Goal: Information Seeking & Learning: Compare options

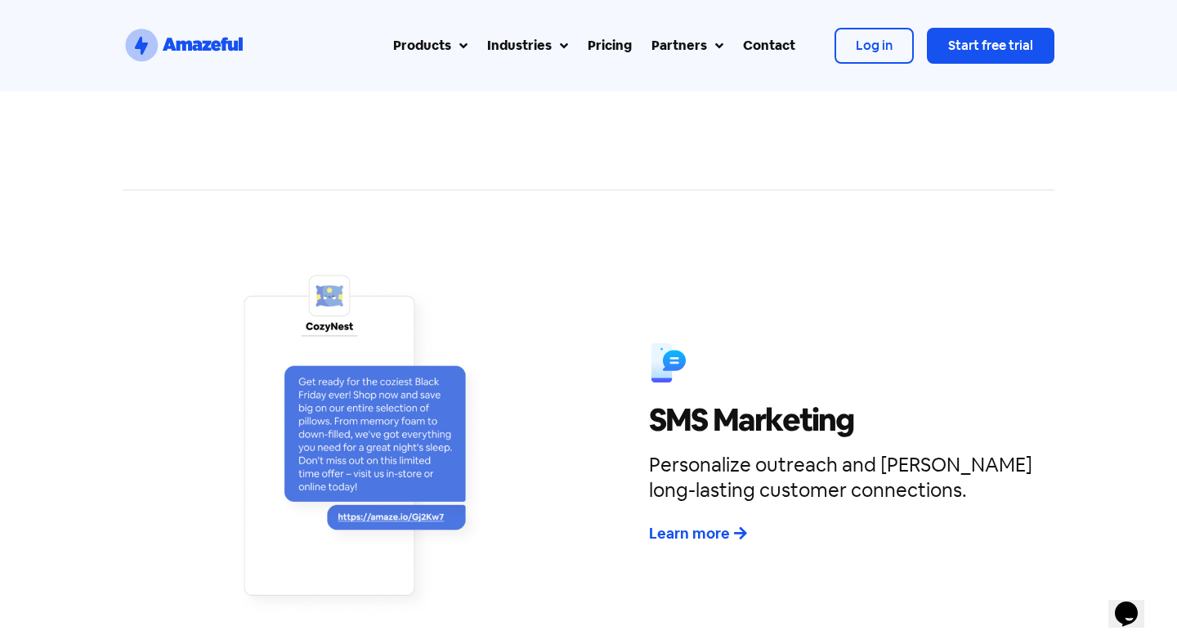
scroll to position [3240, 0]
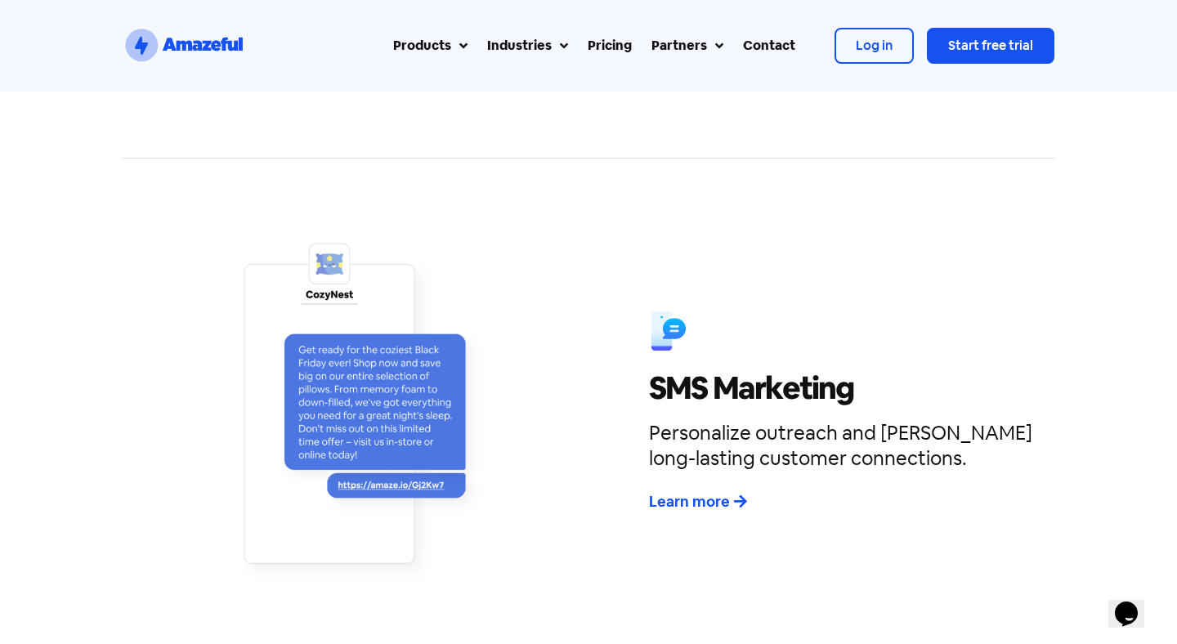
click at [602, 44] on div "Pricing" at bounding box center [610, 46] width 44 height 20
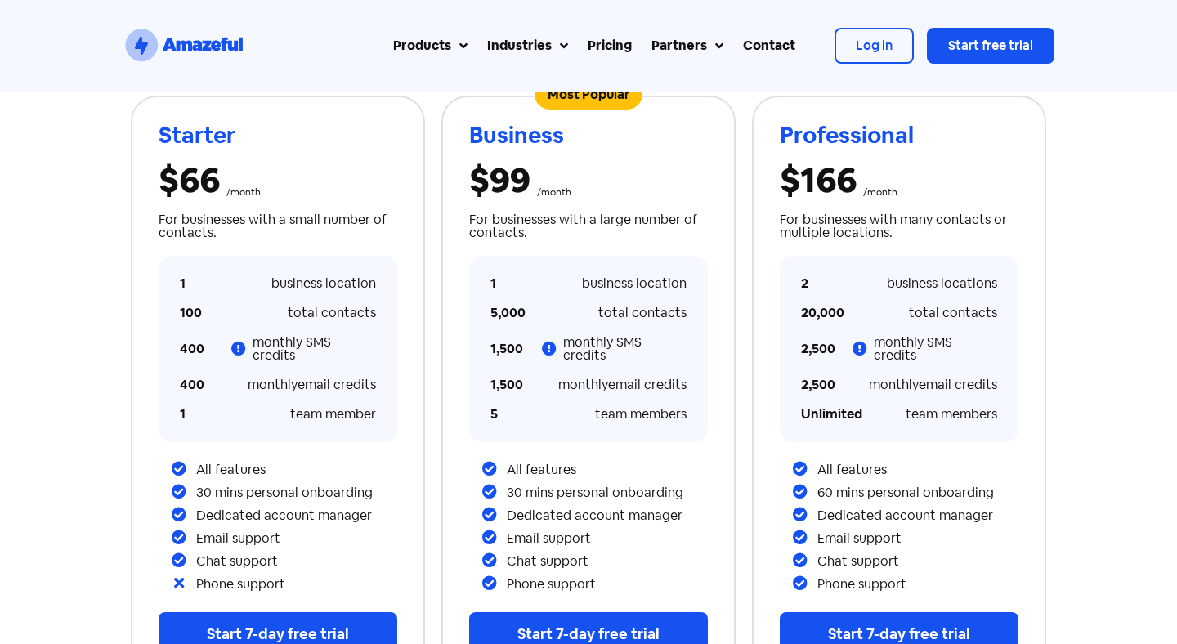
scroll to position [299, 0]
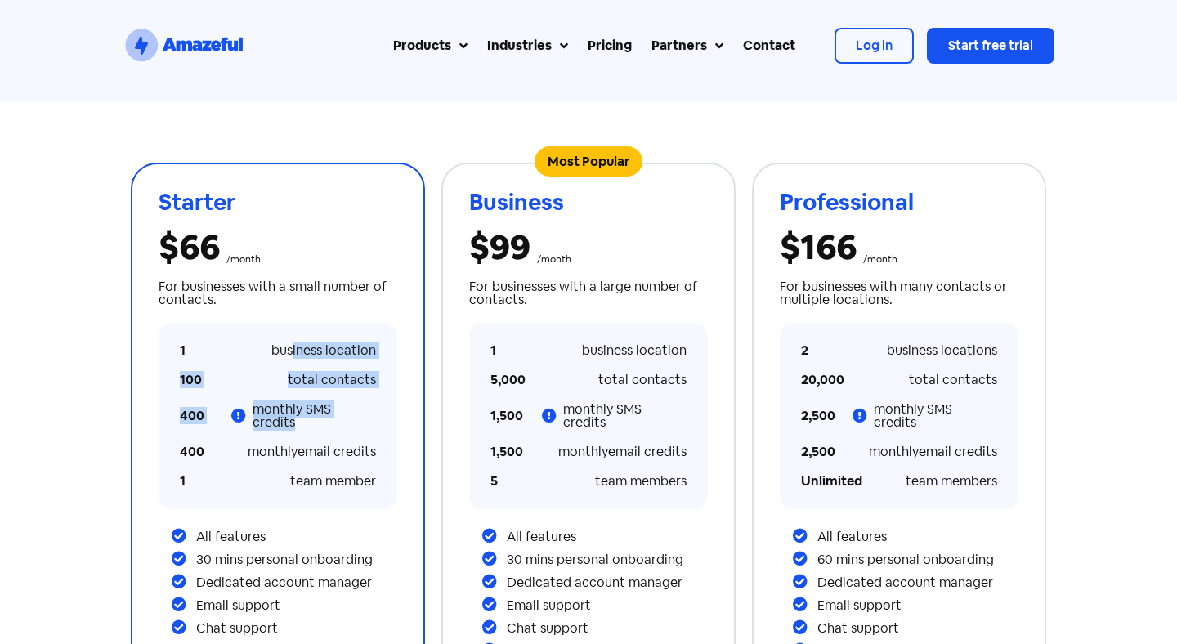
drag, startPoint x: 295, startPoint y: 299, endPoint x: 340, endPoint y: 419, distance: 128.3
click at [340, 419] on div "1 business location 100 total contacts 400 monthly SMS credits 400 monthly emai…" at bounding box center [278, 416] width 212 height 186
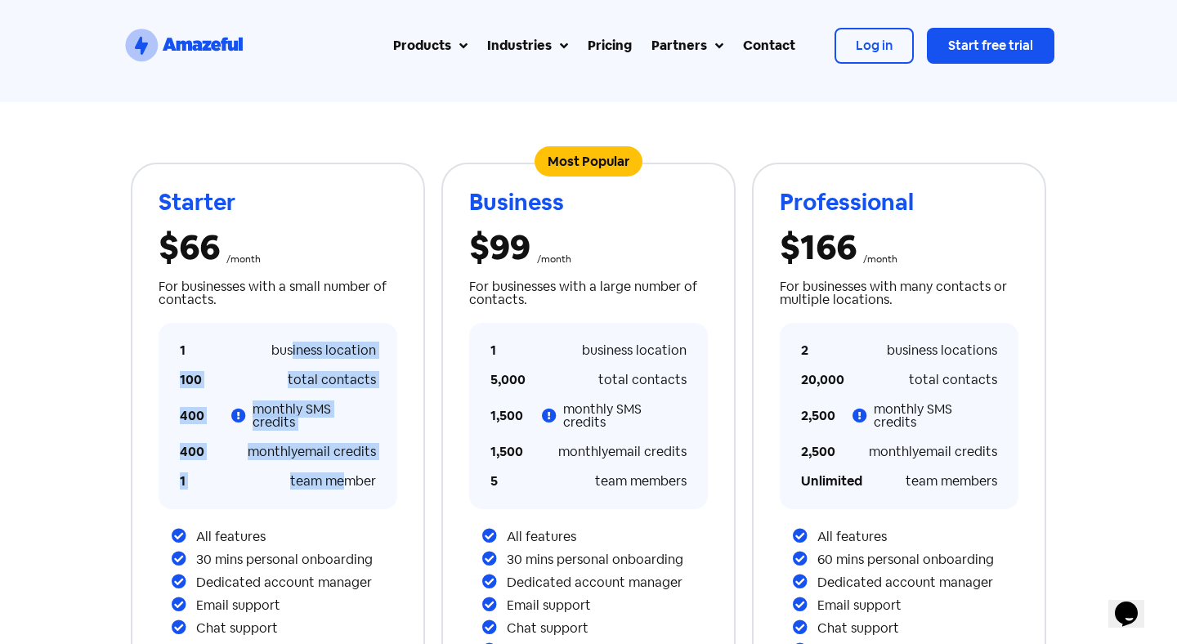
scroll to position [0, 0]
click at [78, 431] on div "Starter $66 /month For businesses with a small number of contacts. 1 business l…" at bounding box center [588, 457] width 1177 height 710
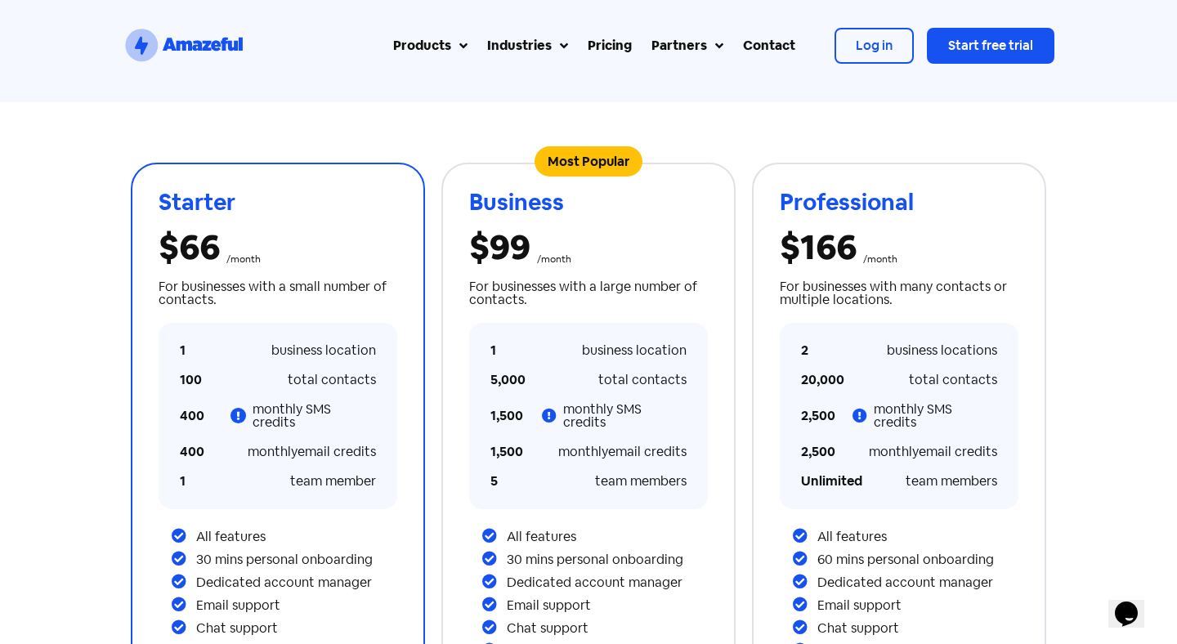
click at [240, 407] on icon at bounding box center [238, 415] width 16 height 16
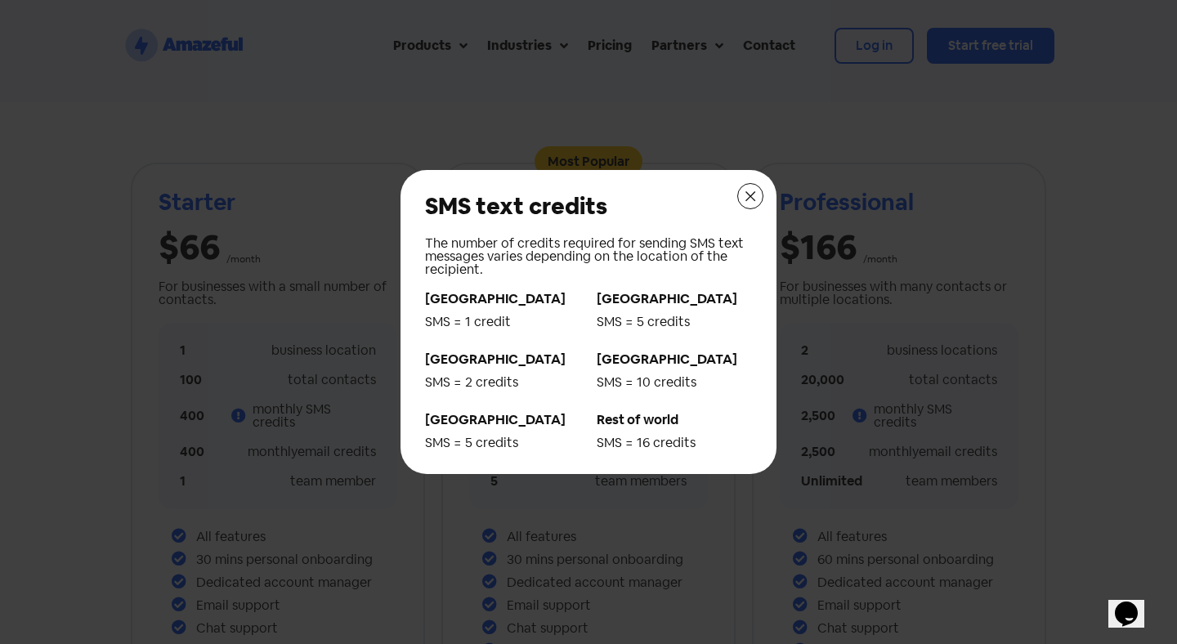
click at [752, 197] on icon at bounding box center [750, 196] width 10 height 10
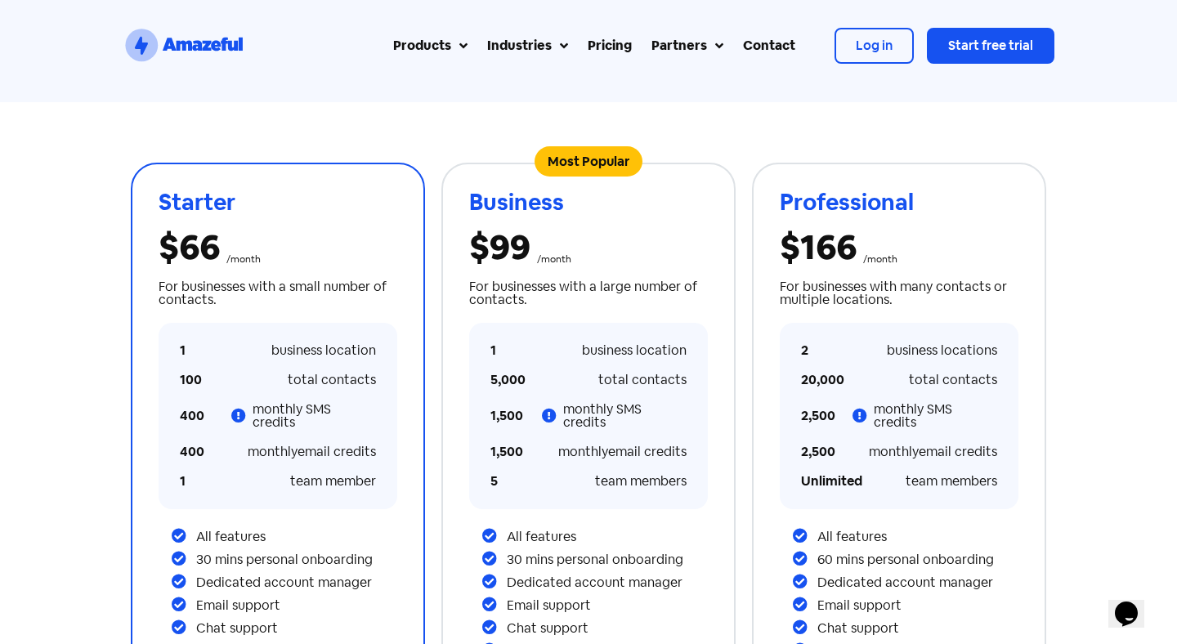
click at [146, 311] on div "Starter $66 /month For businesses with a small number of contacts. 1 business l…" at bounding box center [278, 457] width 294 height 589
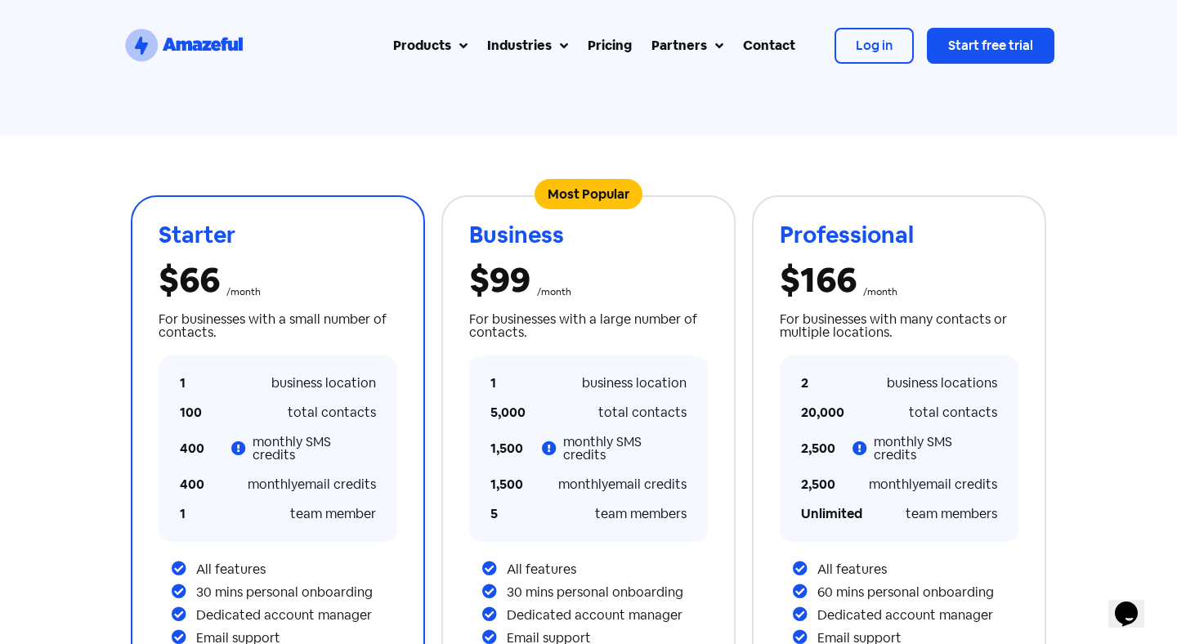
drag, startPoint x: 331, startPoint y: 361, endPoint x: 275, endPoint y: 243, distance: 131.2
click at [275, 243] on div "Starter $66 /month For businesses with a small number of contacts. 1 business l…" at bounding box center [278, 490] width 239 height 586
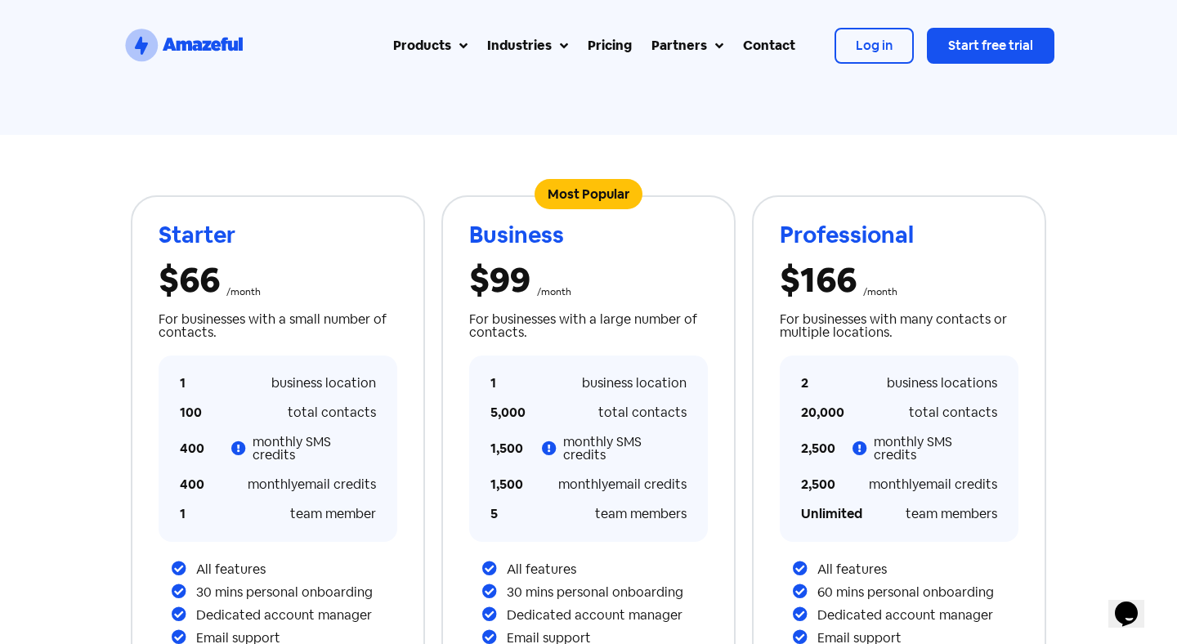
click at [125, 344] on div "Starter $66 /month For businesses with a small number of contacts. 1 business l…" at bounding box center [278, 490] width 311 height 606
click at [105, 387] on div "Starter $66 /month For businesses with a small number of contacts. 1 business l…" at bounding box center [588, 490] width 1177 height 710
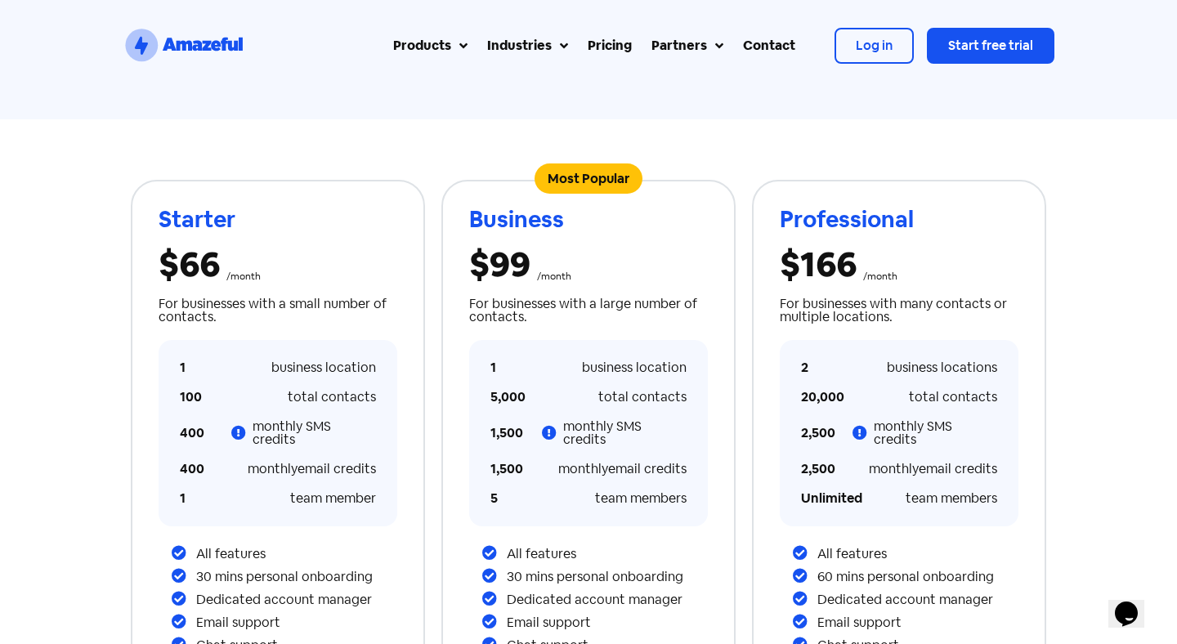
scroll to position [257, 0]
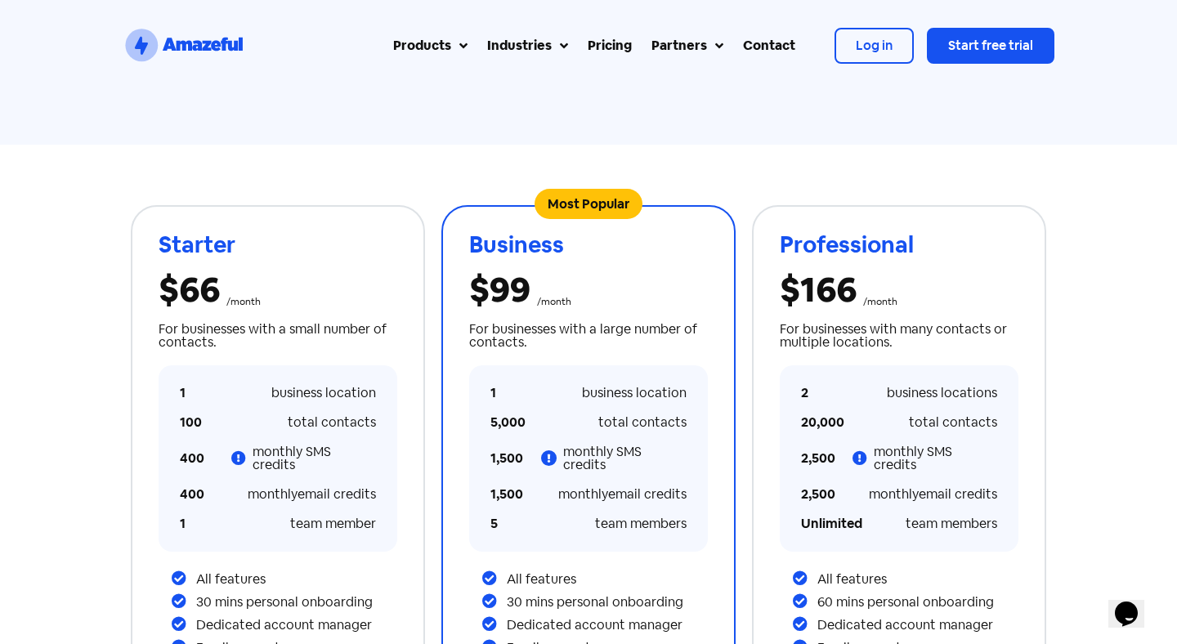
click at [549, 449] on icon at bounding box center [549, 457] width 16 height 16
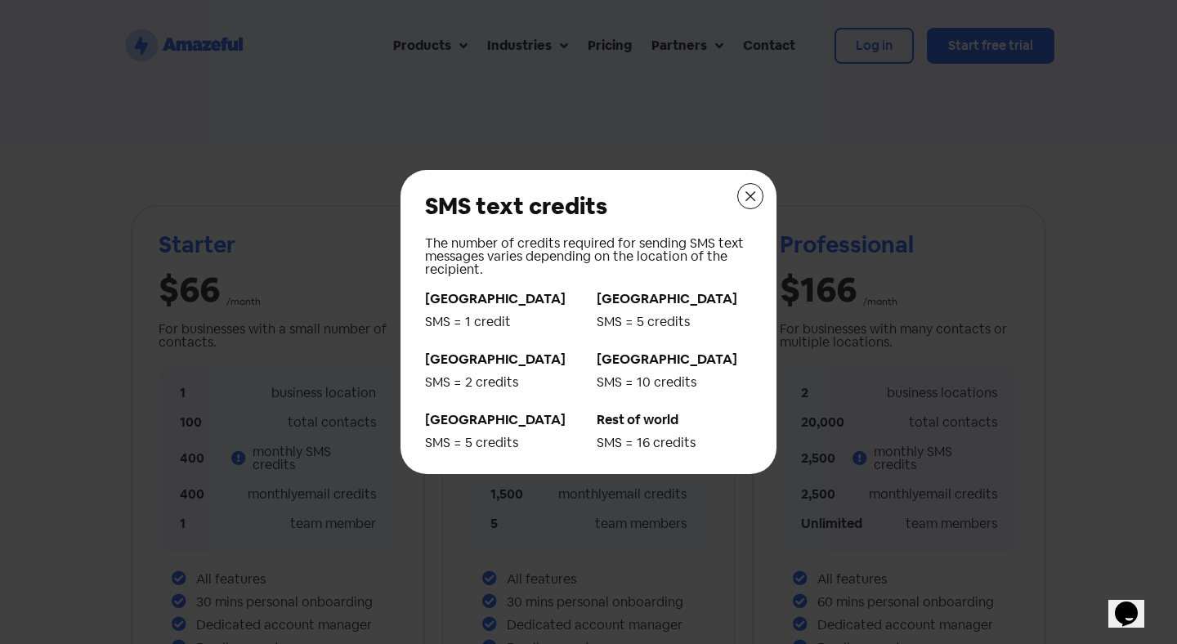
click at [754, 196] on icon at bounding box center [750, 196] width 13 height 13
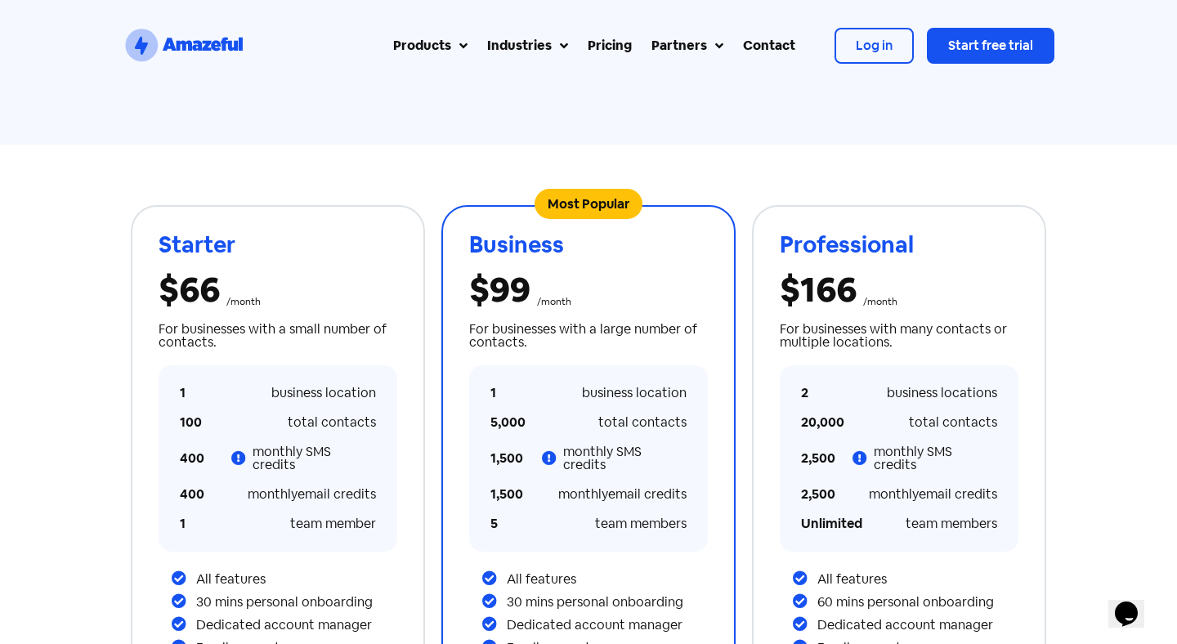
click at [592, 268] on div "Most Popular Business $99 /month For businesses with a large number of contacts…" at bounding box center [588, 500] width 239 height 586
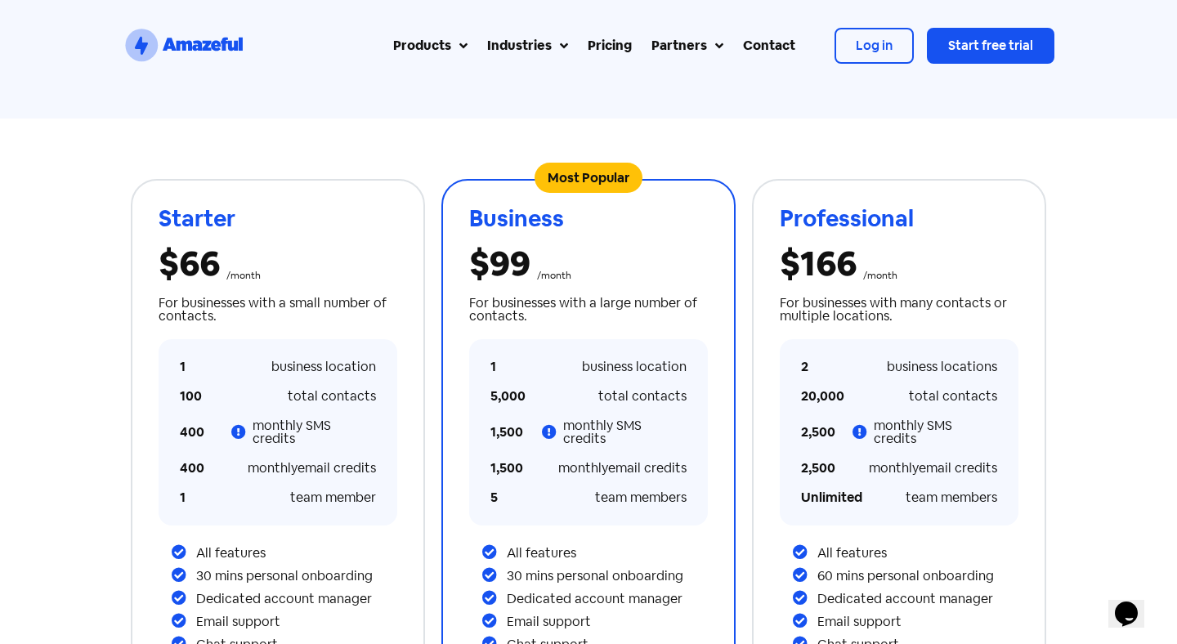
scroll to position [285, 0]
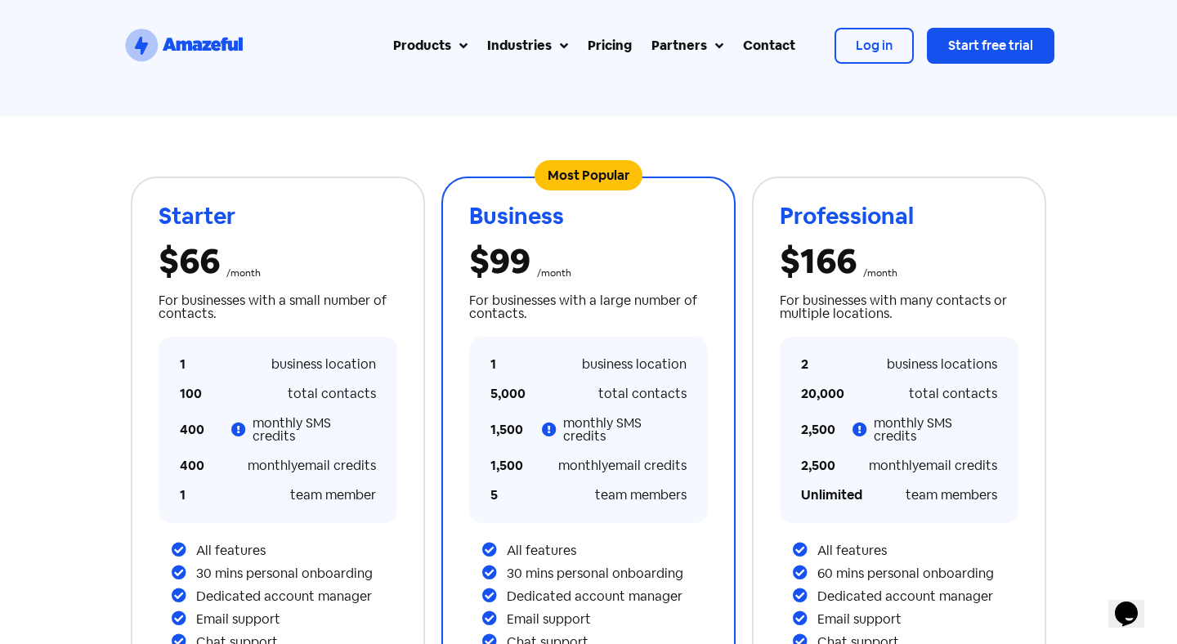
click at [553, 379] on div "total contacts" at bounding box center [621, 393] width 148 height 29
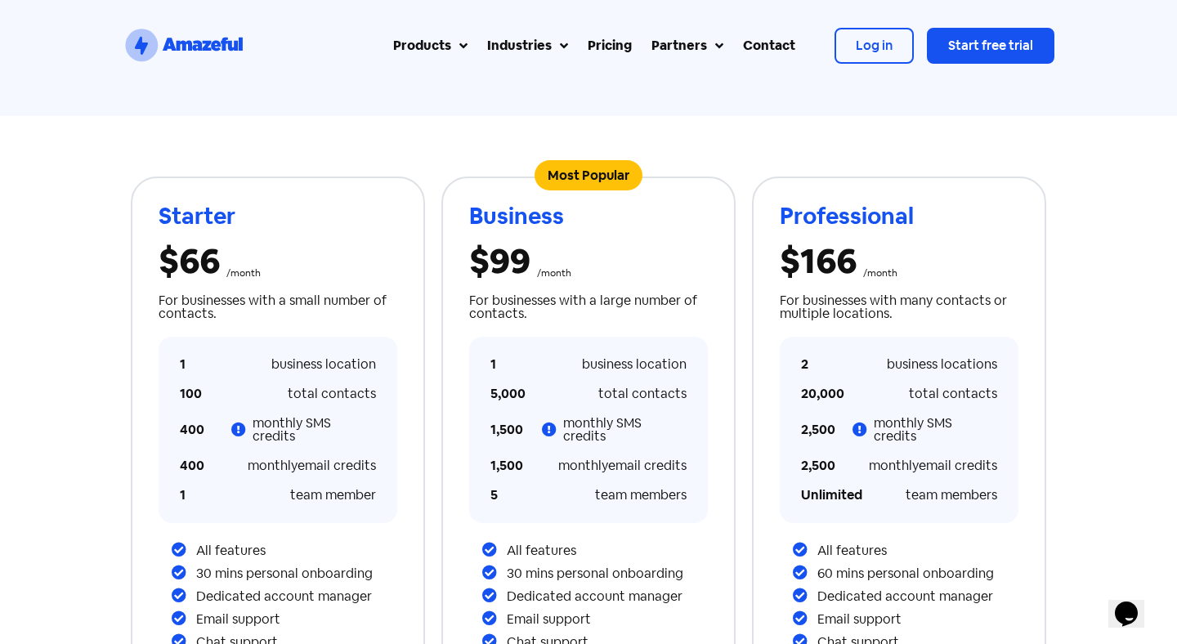
click at [82, 479] on div "Starter $66 /month For businesses with a small number of contacts. 1 business l…" at bounding box center [588, 471] width 1177 height 710
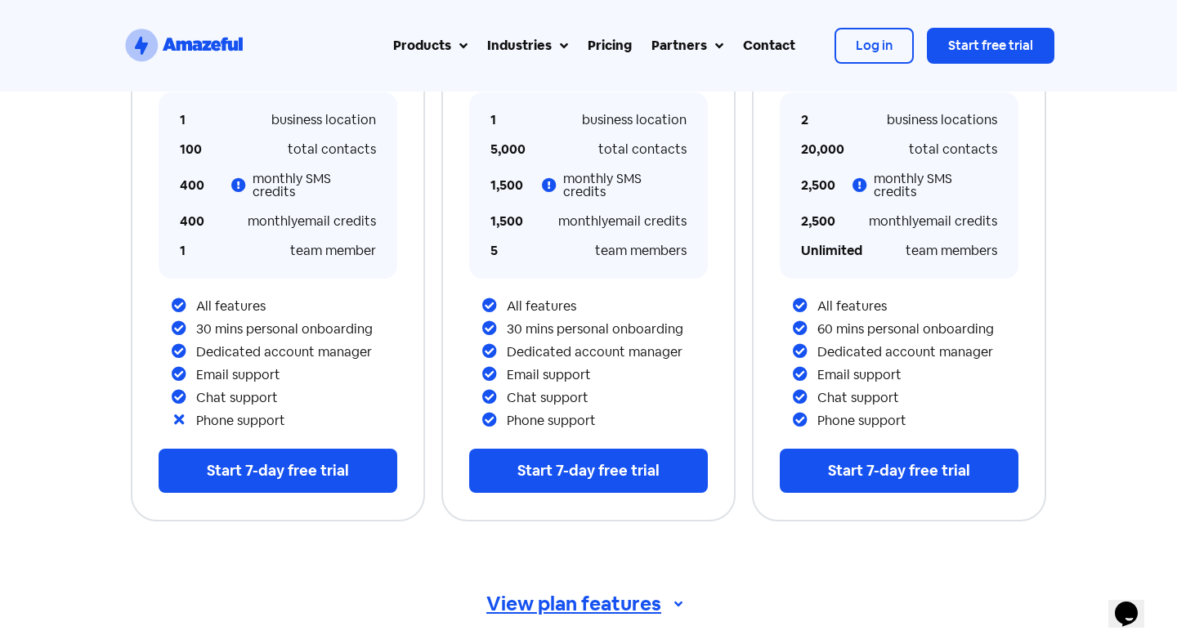
scroll to position [540, 0]
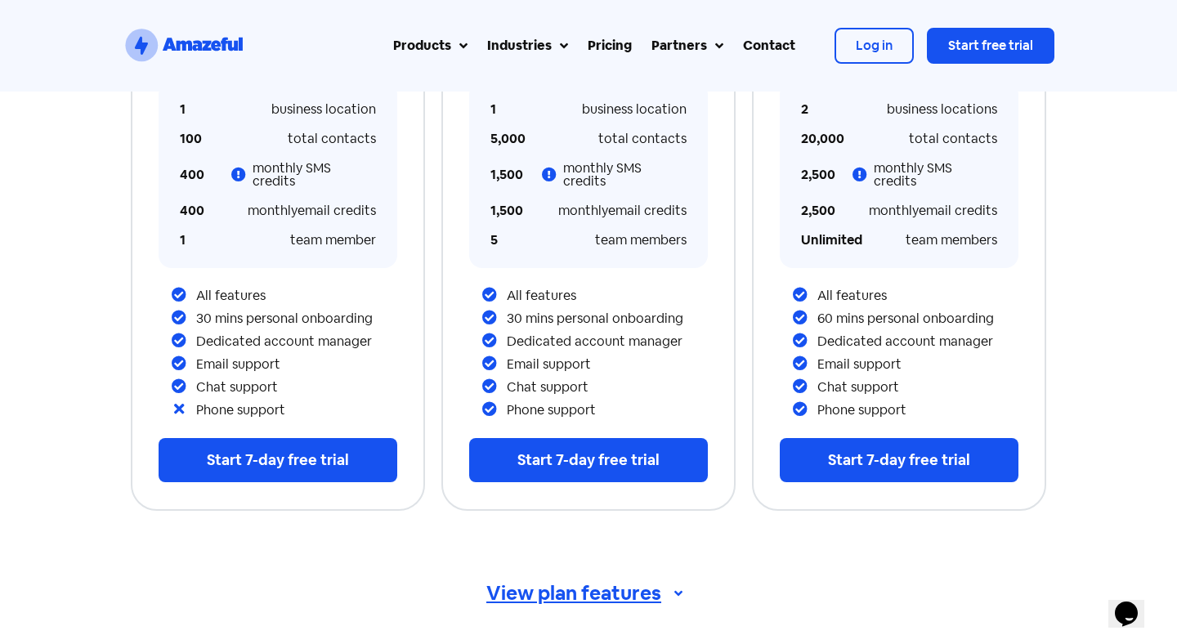
click at [210, 42] on icon "SVG link" at bounding box center [206, 46] width 9 height 10
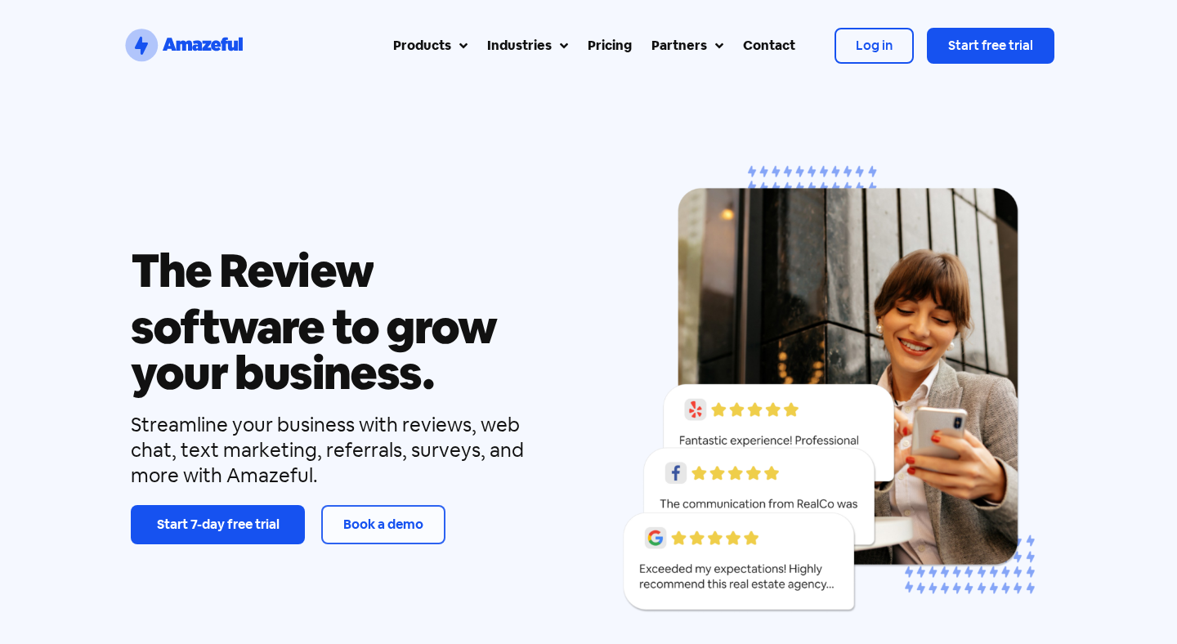
click at [410, 41] on div "Products" at bounding box center [422, 46] width 58 height 20
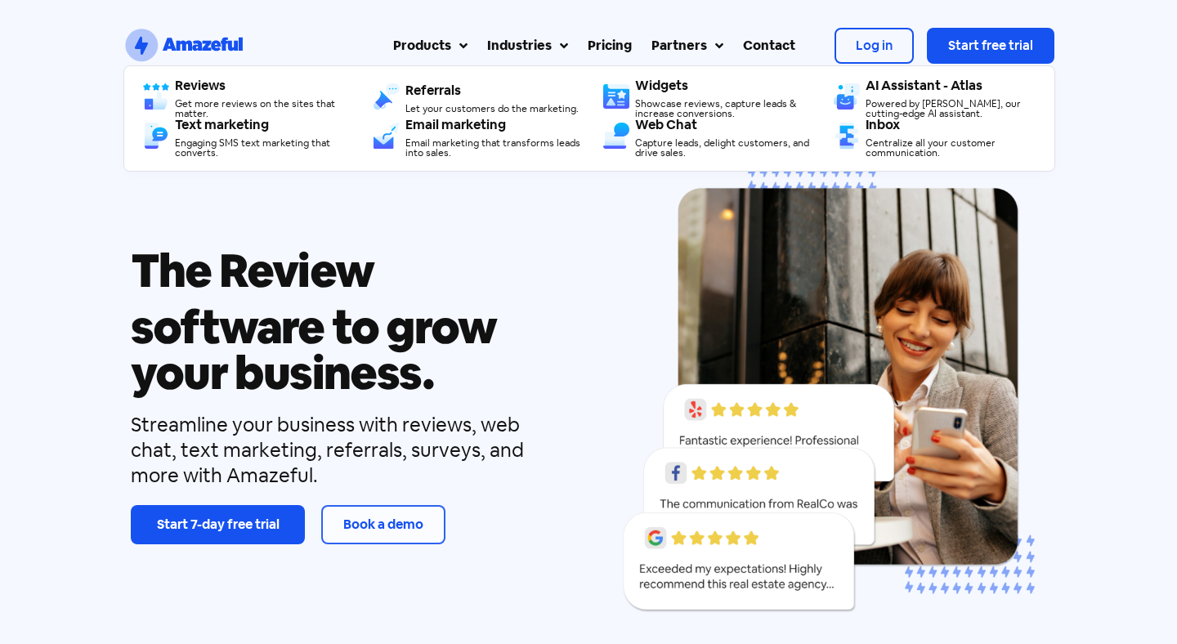
click at [427, 45] on div "Products" at bounding box center [422, 46] width 58 height 20
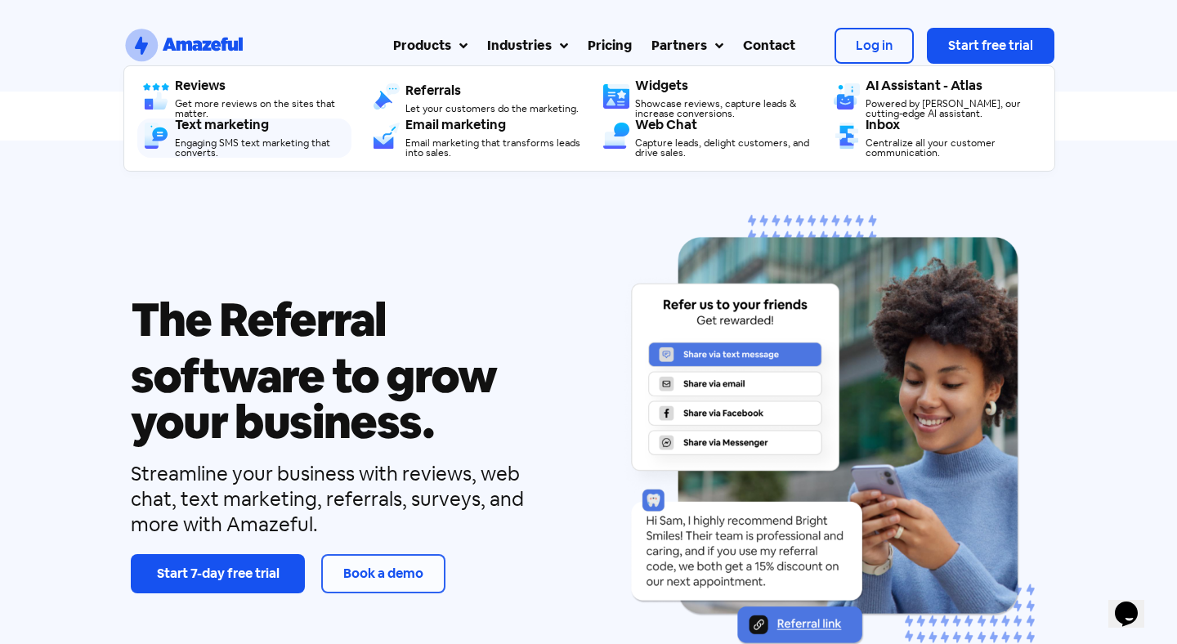
click at [235, 134] on div "Text marketing Engaging SMS text marketing that converts." at bounding box center [263, 137] width 176 height 39
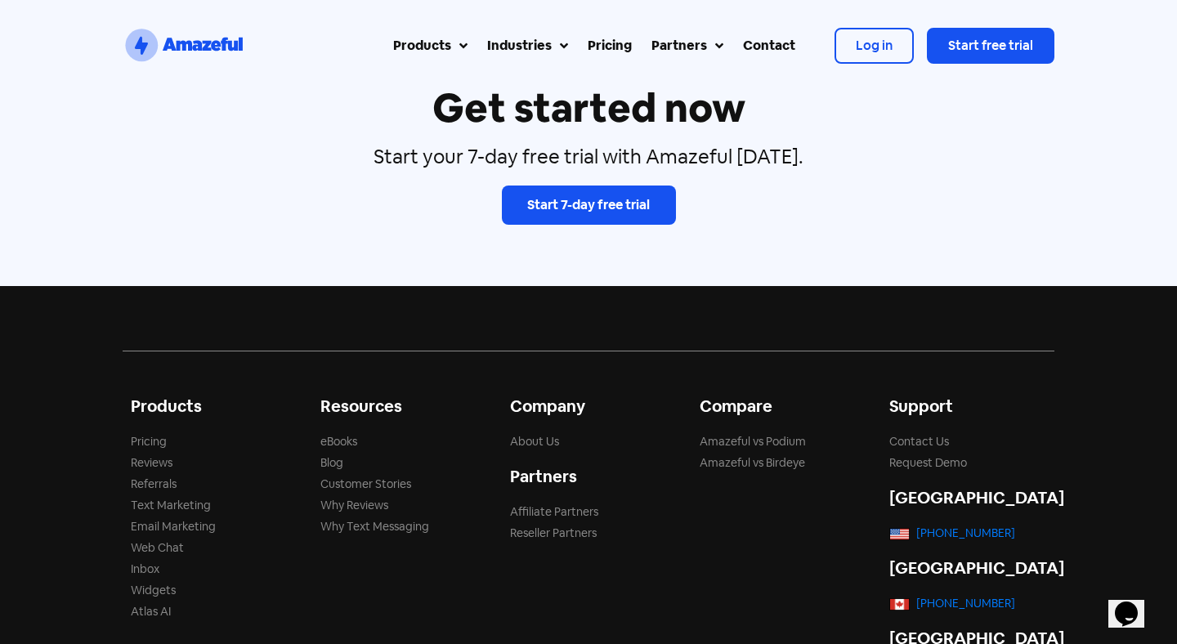
scroll to position [4814, 0]
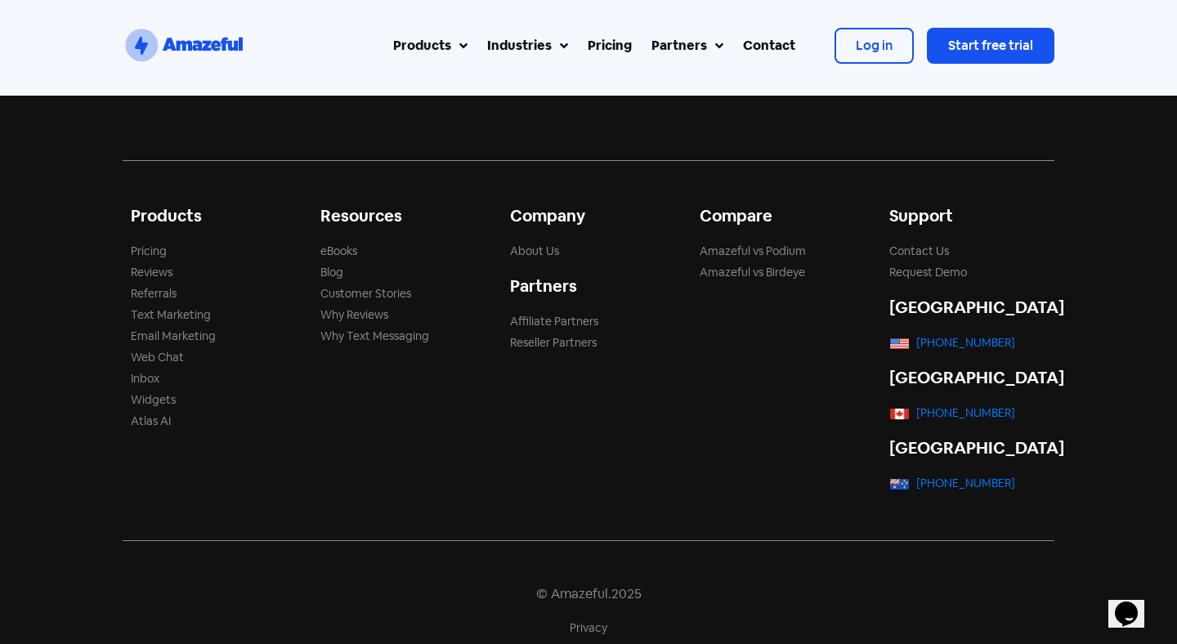
click at [152, 244] on link "Pricing" at bounding box center [149, 251] width 36 height 15
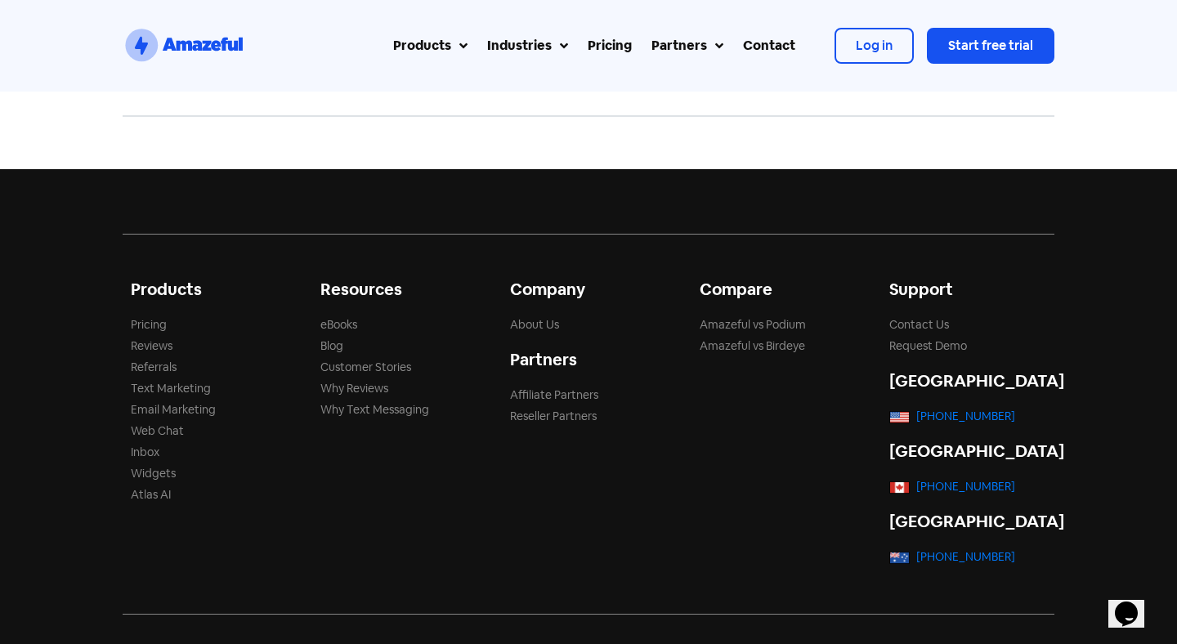
click at [779, 317] on link "Amazeful vs Podium" at bounding box center [753, 324] width 106 height 15
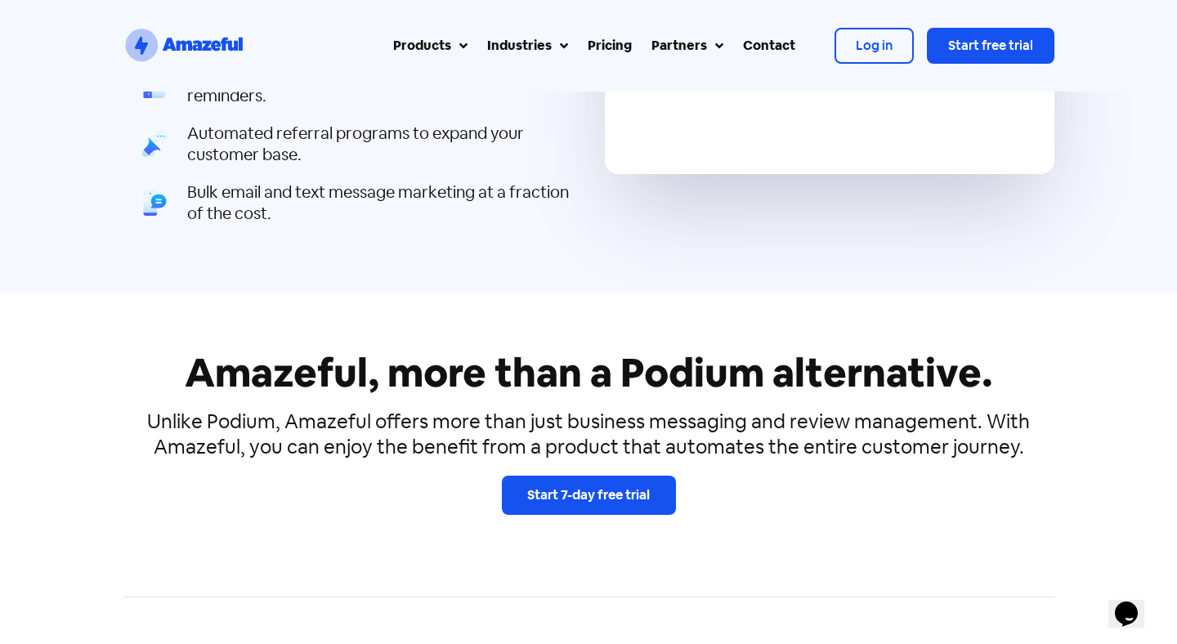
scroll to position [1804, 0]
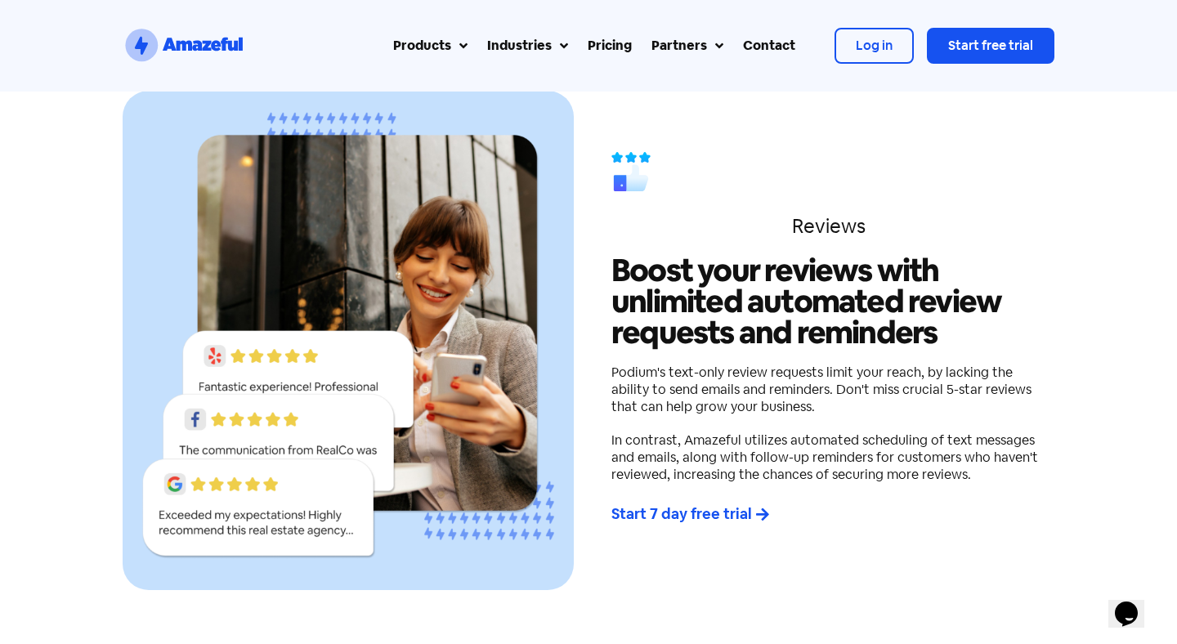
click at [764, 364] on h4 "Podium's text-only review requests limit your reach, by lacking the ability to …" at bounding box center [828, 423] width 435 height 119
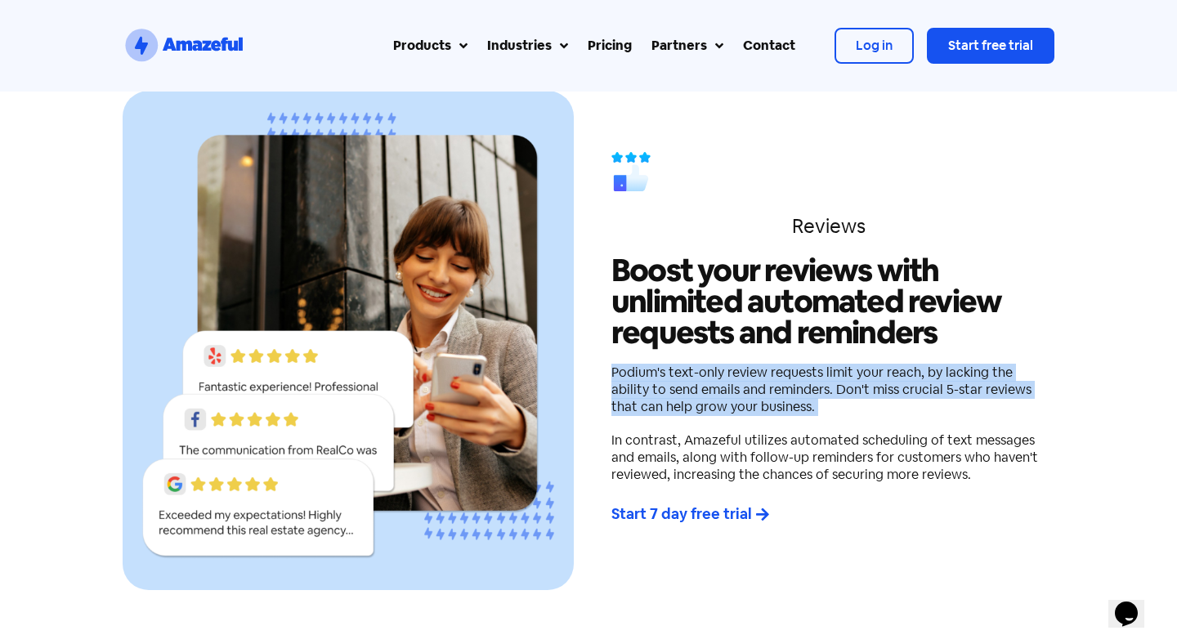
click at [771, 364] on h4 "Podium's text-only review requests limit your reach, by lacking the ability to …" at bounding box center [828, 423] width 435 height 119
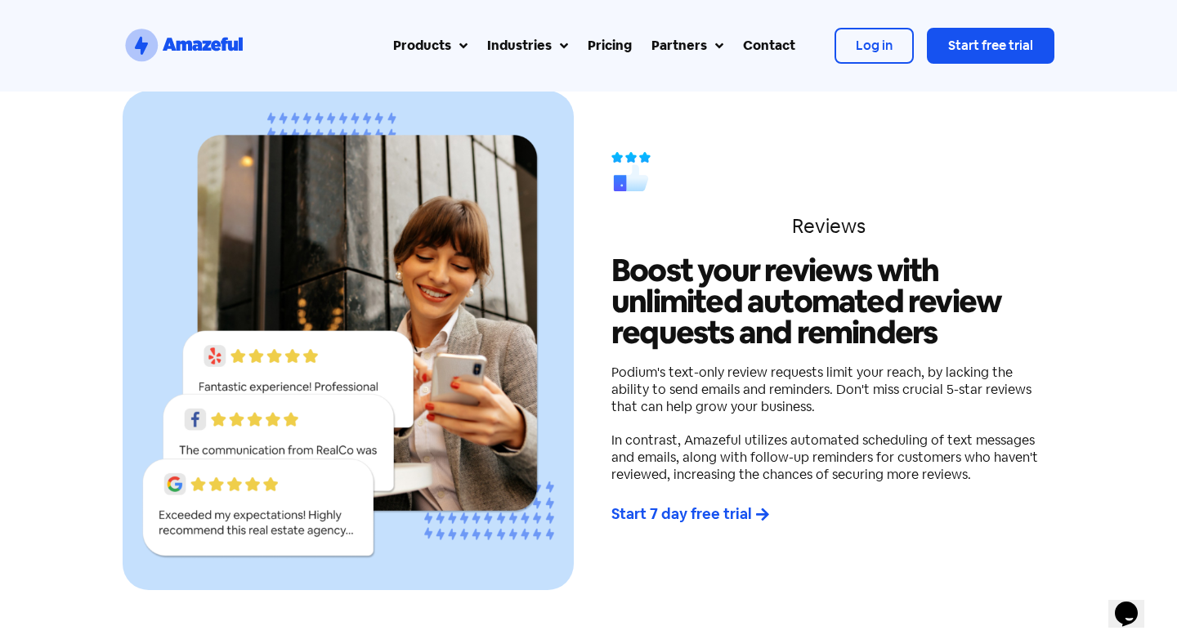
click at [781, 398] on h4 "Podium's text-only review requests limit your reach, by lacking the ability to …" at bounding box center [828, 423] width 435 height 119
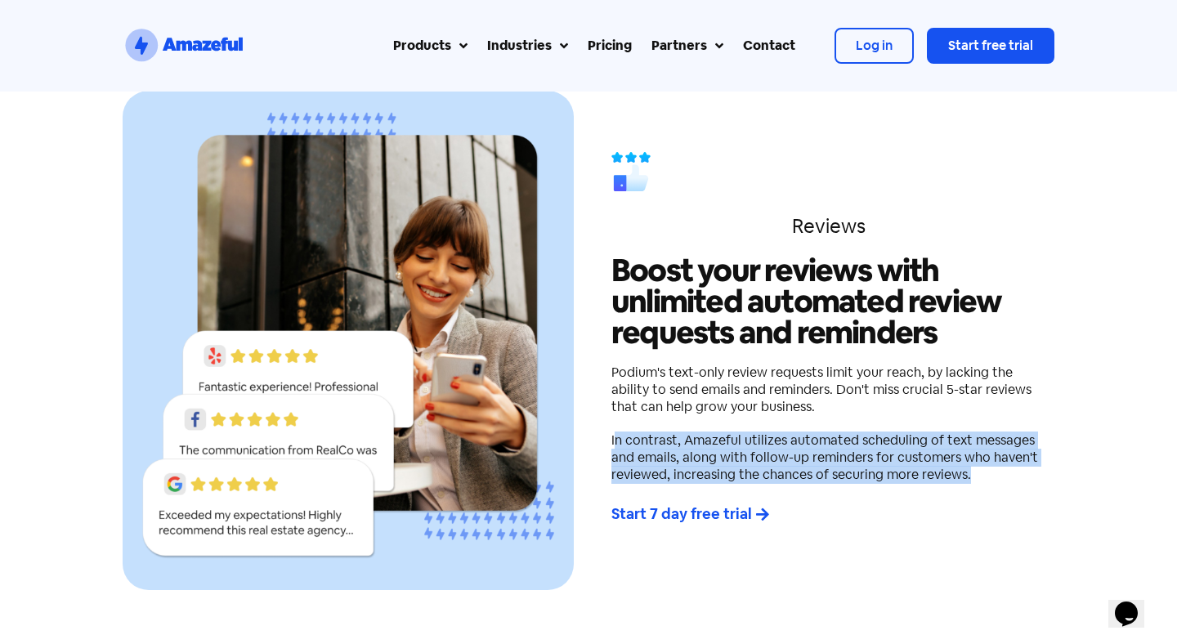
click at [829, 406] on h4 "Podium's text-only review requests limit your reach, by lacking the ability to …" at bounding box center [828, 423] width 435 height 119
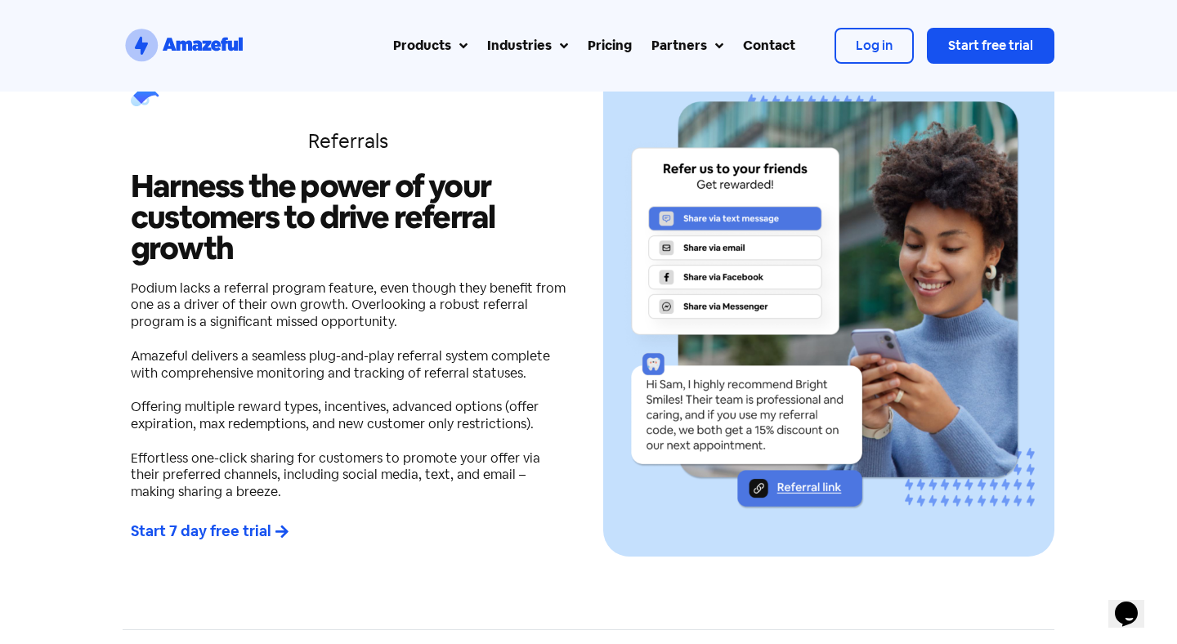
scroll to position [2812, 0]
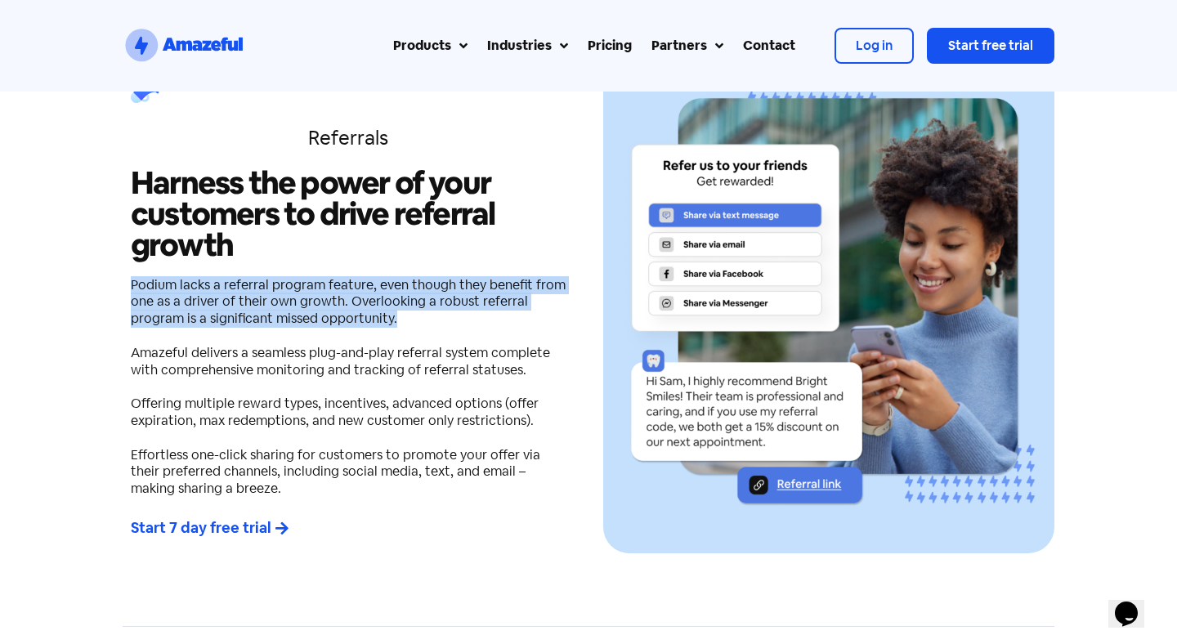
drag, startPoint x: 288, startPoint y: 193, endPoint x: 395, endPoint y: 247, distance: 119.9
click at [395, 247] on div "Referrals Harness the power of your customers to drive referral growth Podium l…" at bounding box center [348, 304] width 451 height 500
click at [279, 277] on h4 "Podium lacks a referral program feature, even though they benefit from one as a…" at bounding box center [348, 387] width 435 height 221
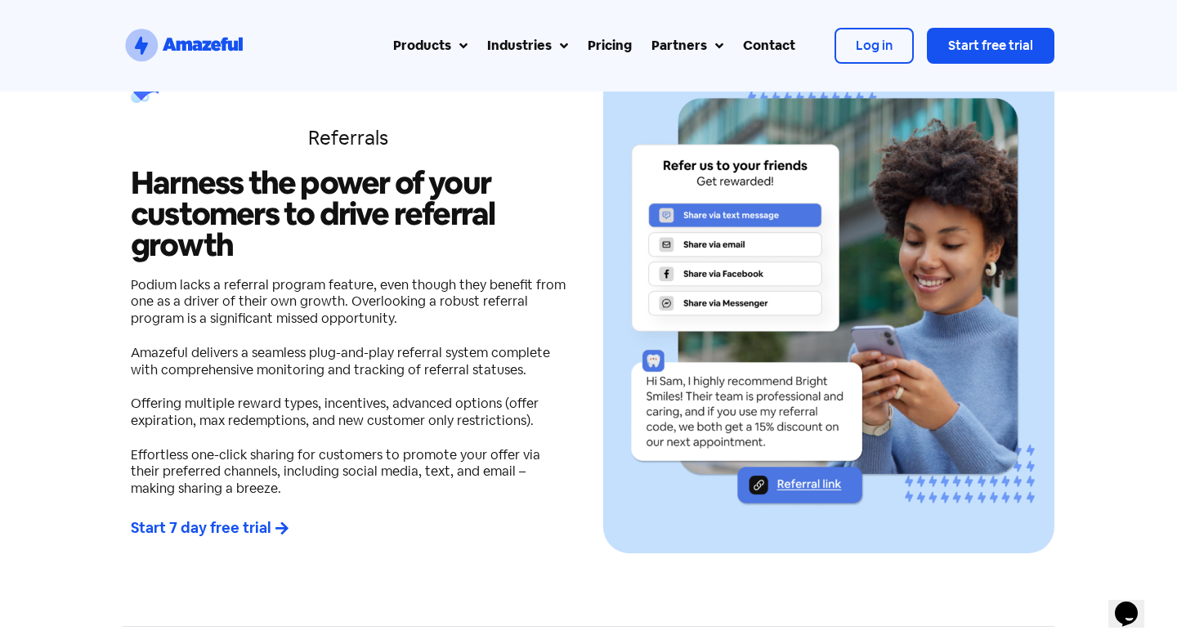
click at [268, 277] on h4 "Podium lacks a referral program feature, even though they benefit from one as a…" at bounding box center [348, 387] width 435 height 221
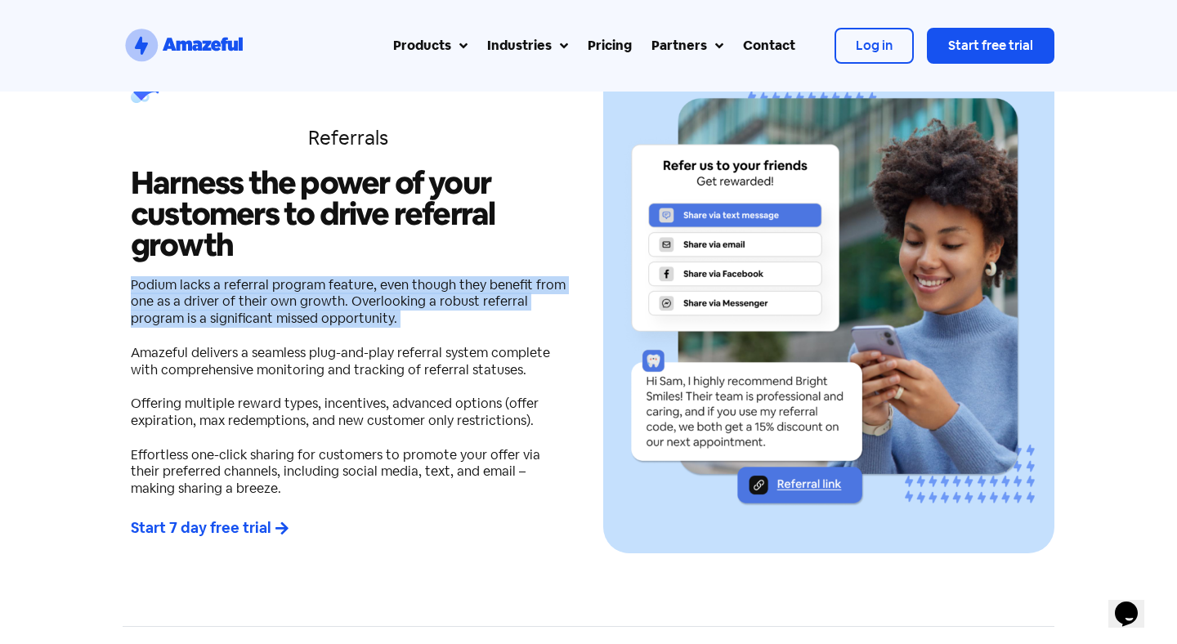
click at [240, 277] on h4 "Podium lacks a referral program feature, even though they benefit from one as a…" at bounding box center [348, 387] width 435 height 221
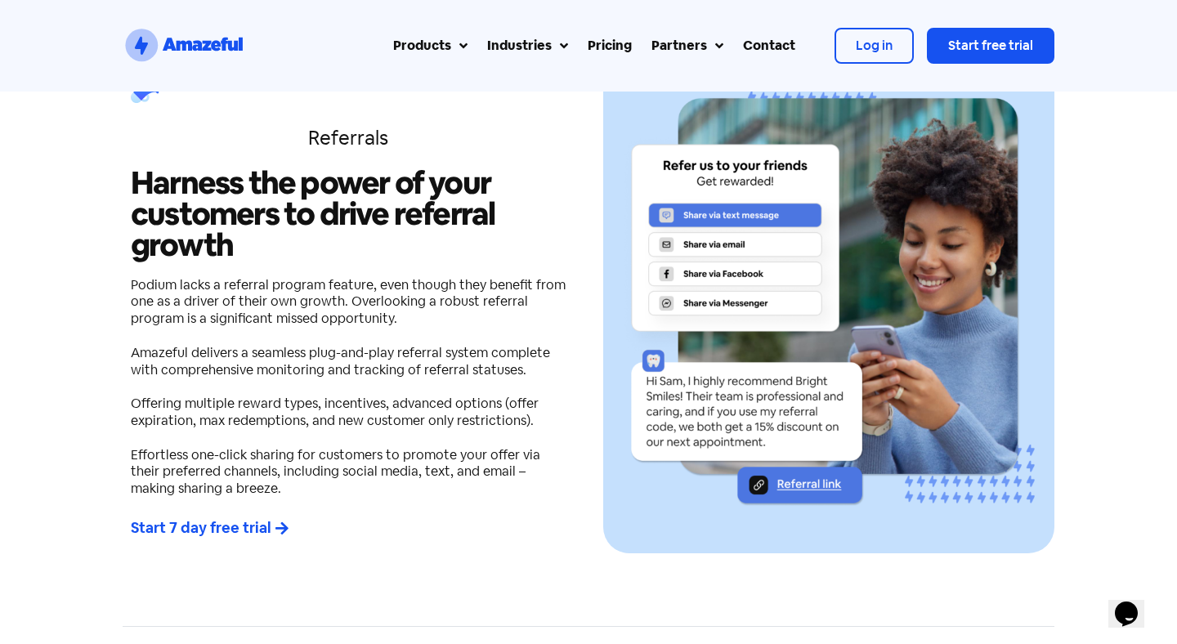
click at [240, 277] on h4 "Podium lacks a referral program feature, even though they benefit from one as a…" at bounding box center [348, 387] width 435 height 221
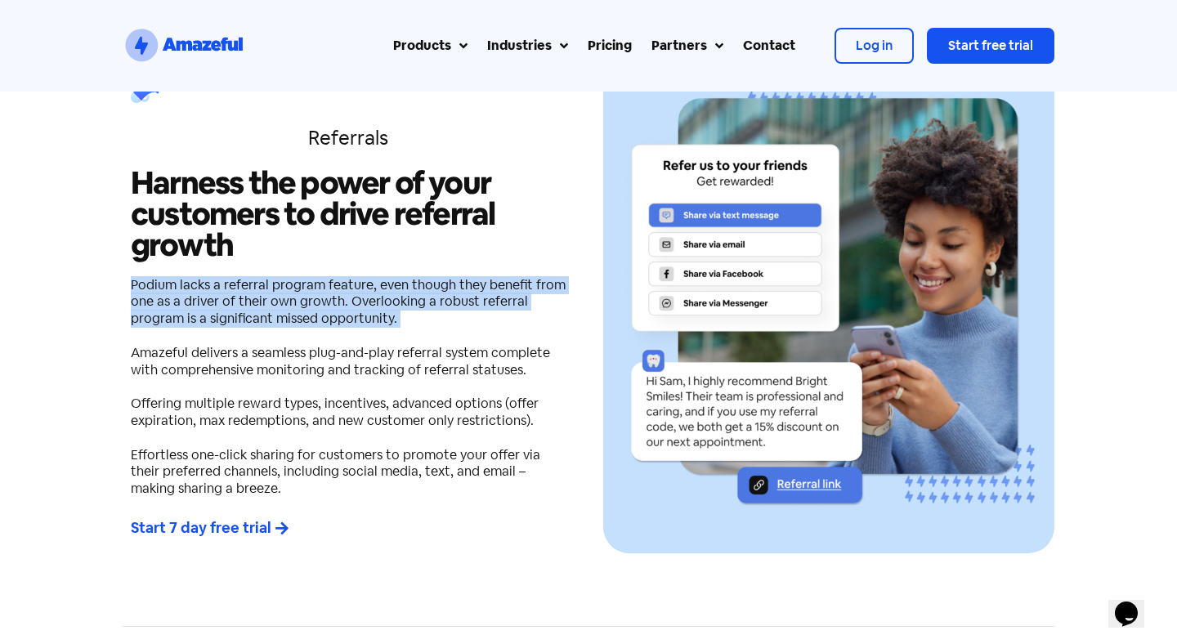
click at [231, 314] on h4 "Podium lacks a referral program feature, even though they benefit from one as a…" at bounding box center [348, 387] width 435 height 221
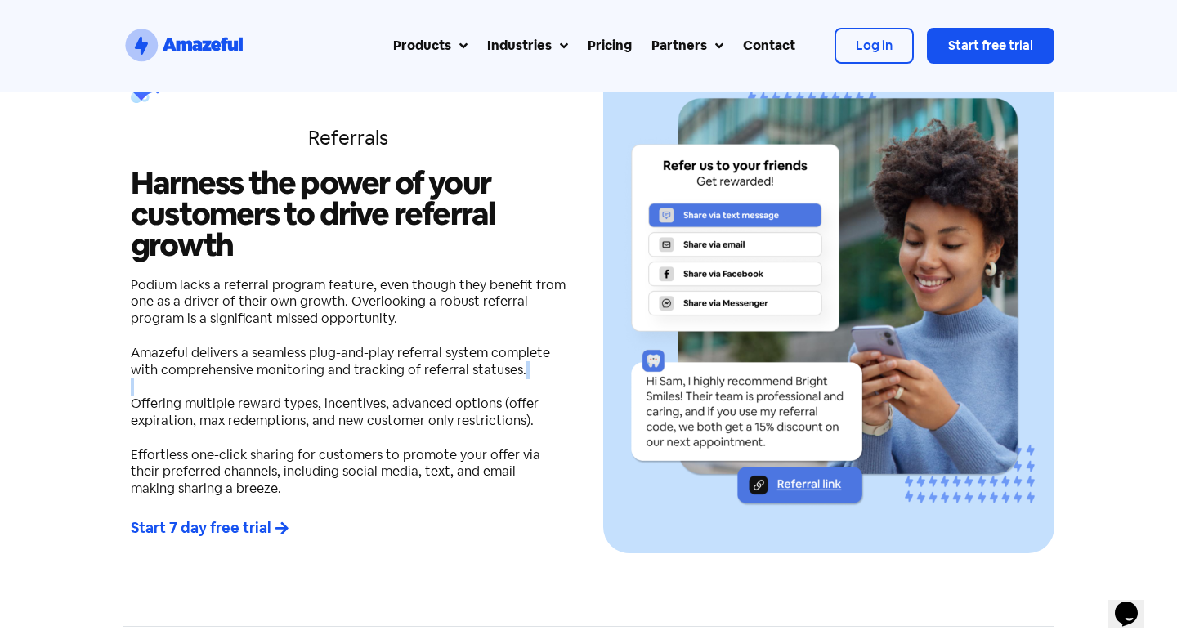
click at [231, 314] on h4 "Podium lacks a referral program feature, even though they benefit from one as a…" at bounding box center [348, 387] width 435 height 221
click at [230, 277] on h4 "Podium lacks a referral program feature, even though they benefit from one as a…" at bounding box center [348, 387] width 435 height 221
click at [227, 277] on h4 "Podium lacks a referral program feature, even though they benefit from one as a…" at bounding box center [348, 387] width 435 height 221
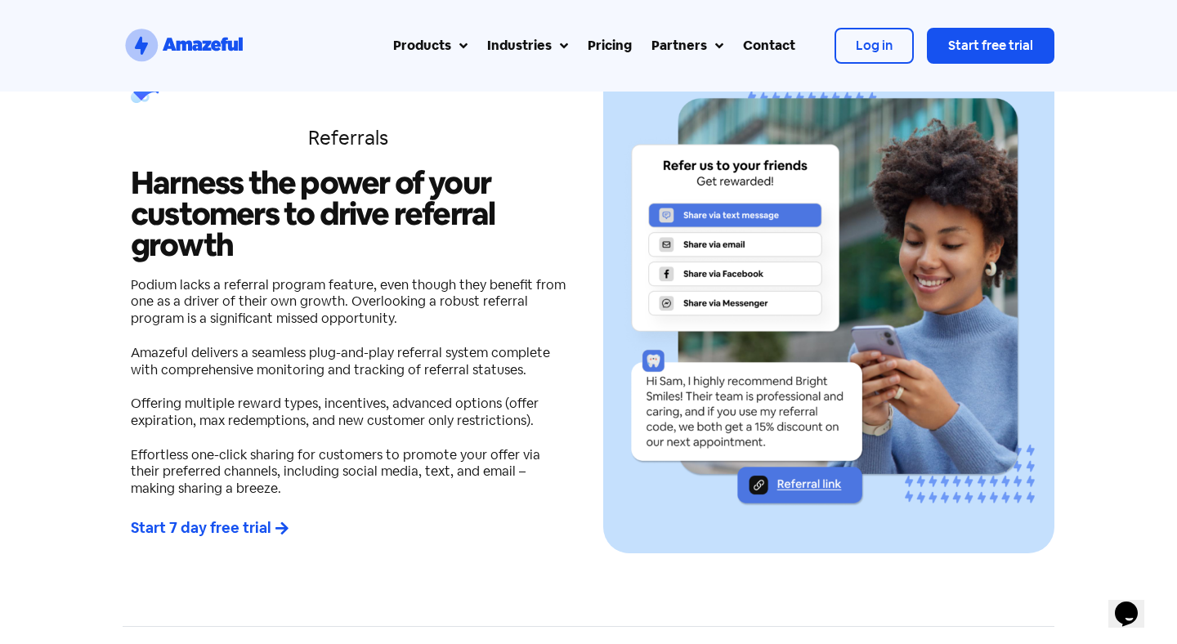
click at [227, 277] on h4 "Podium lacks a referral program feature, even though they benefit from one as a…" at bounding box center [348, 387] width 435 height 221
click at [212, 297] on h4 "Podium lacks a referral program feature, even though they benefit from one as a…" at bounding box center [348, 387] width 435 height 221
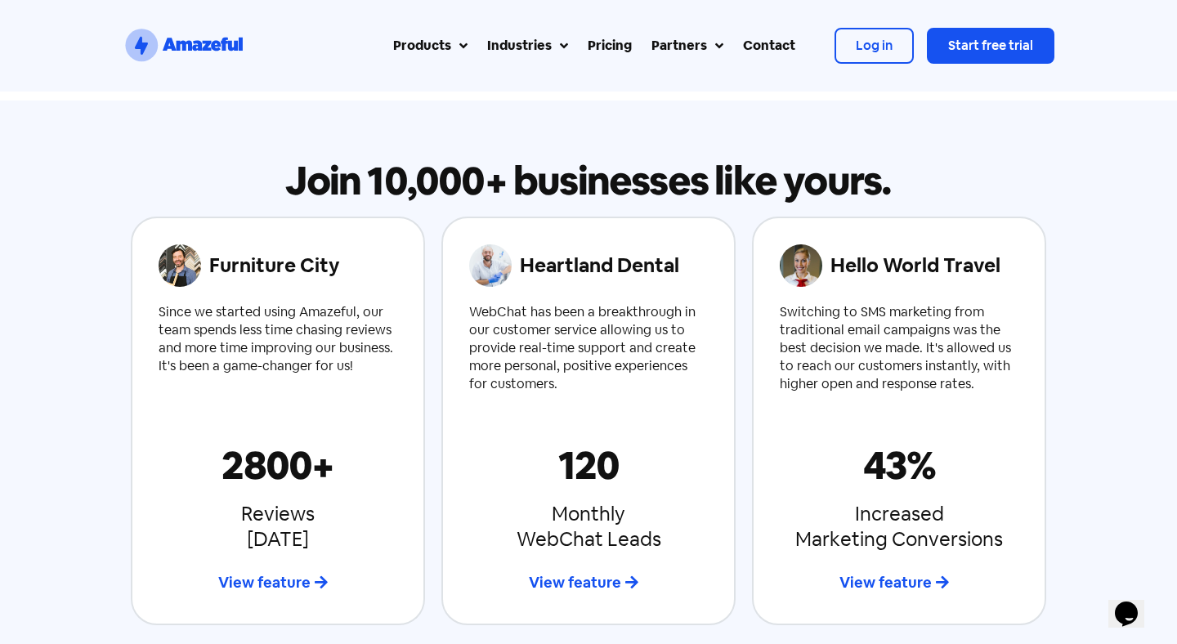
scroll to position [4264, 0]
